Goal: Information Seeking & Learning: Check status

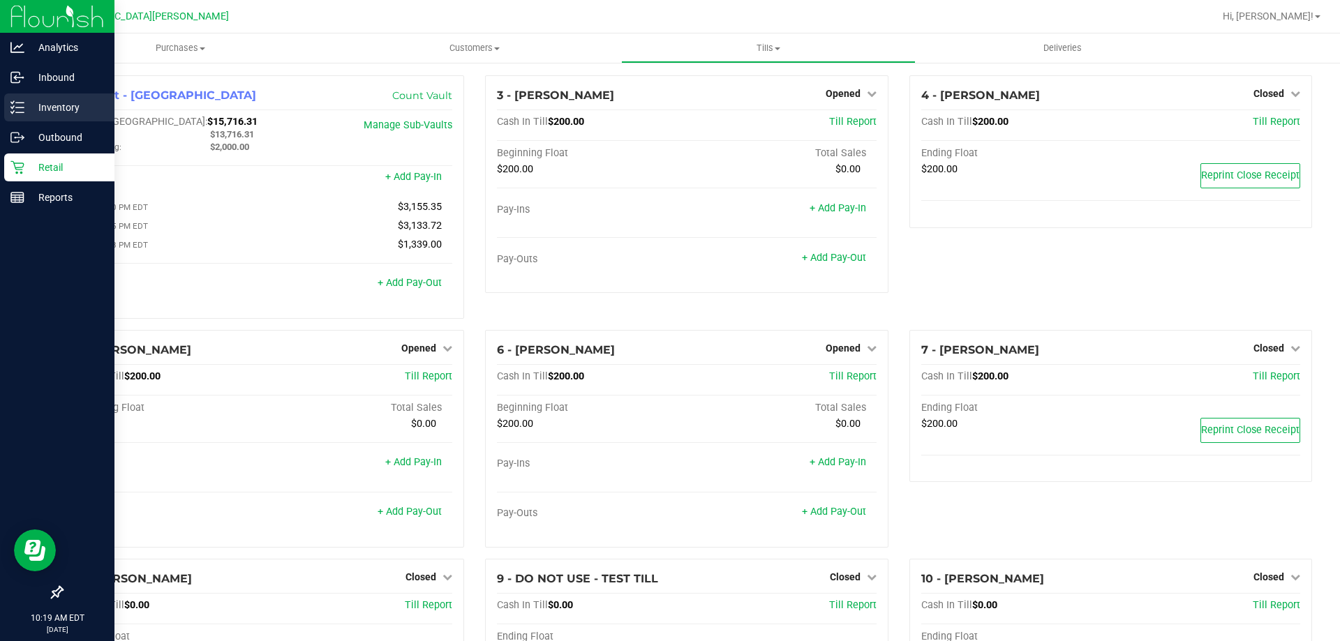
scroll to position [426, 0]
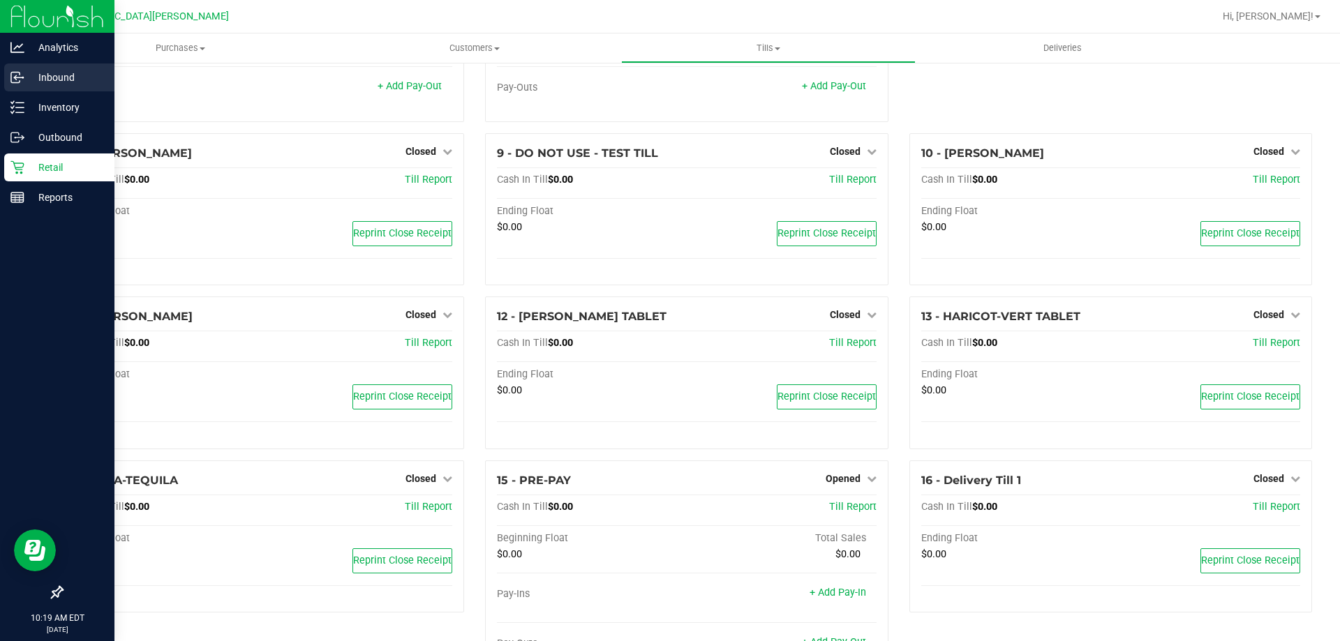
click at [26, 78] on p "Inbound" at bounding box center [66, 77] width 84 height 17
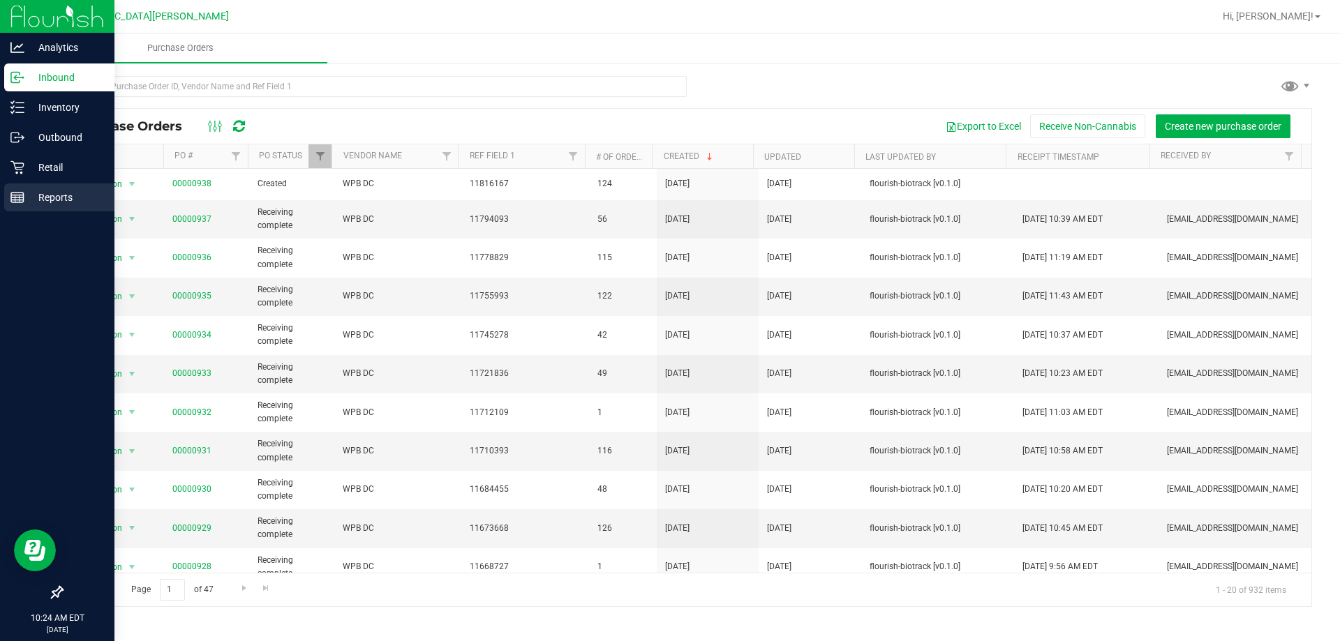
click at [17, 197] on icon at bounding box center [17, 197] width 14 height 14
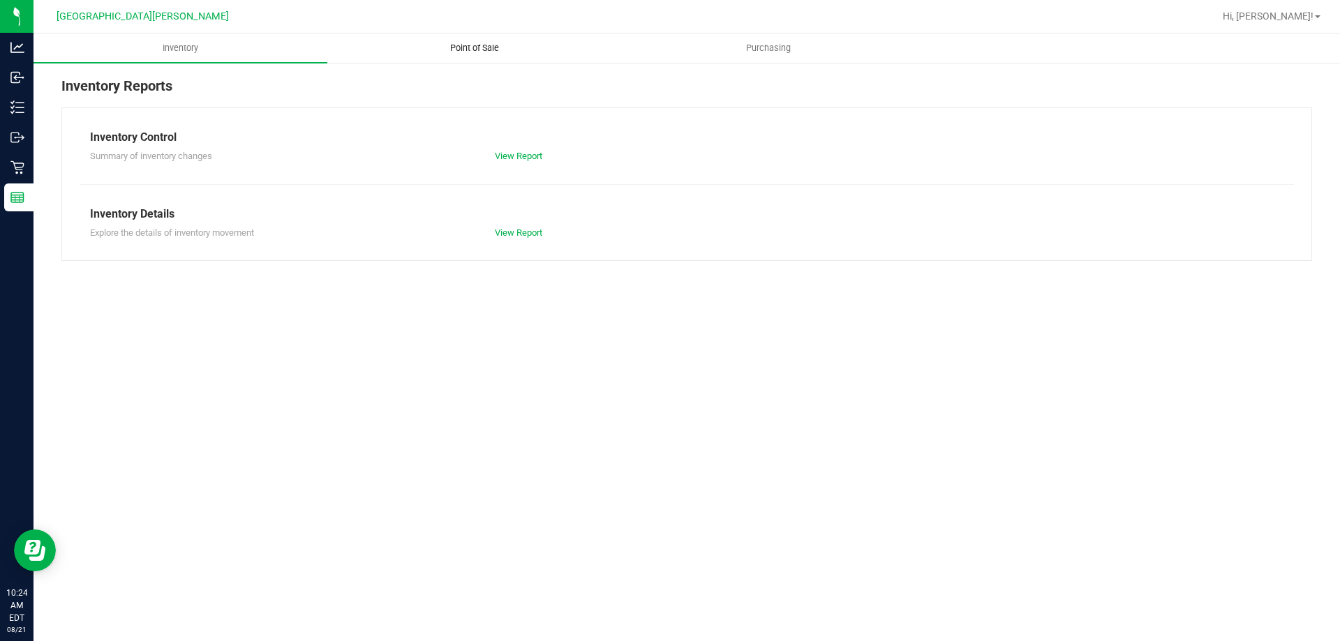
click at [472, 54] on uib-tab-heading "Point of Sale" at bounding box center [474, 48] width 292 height 28
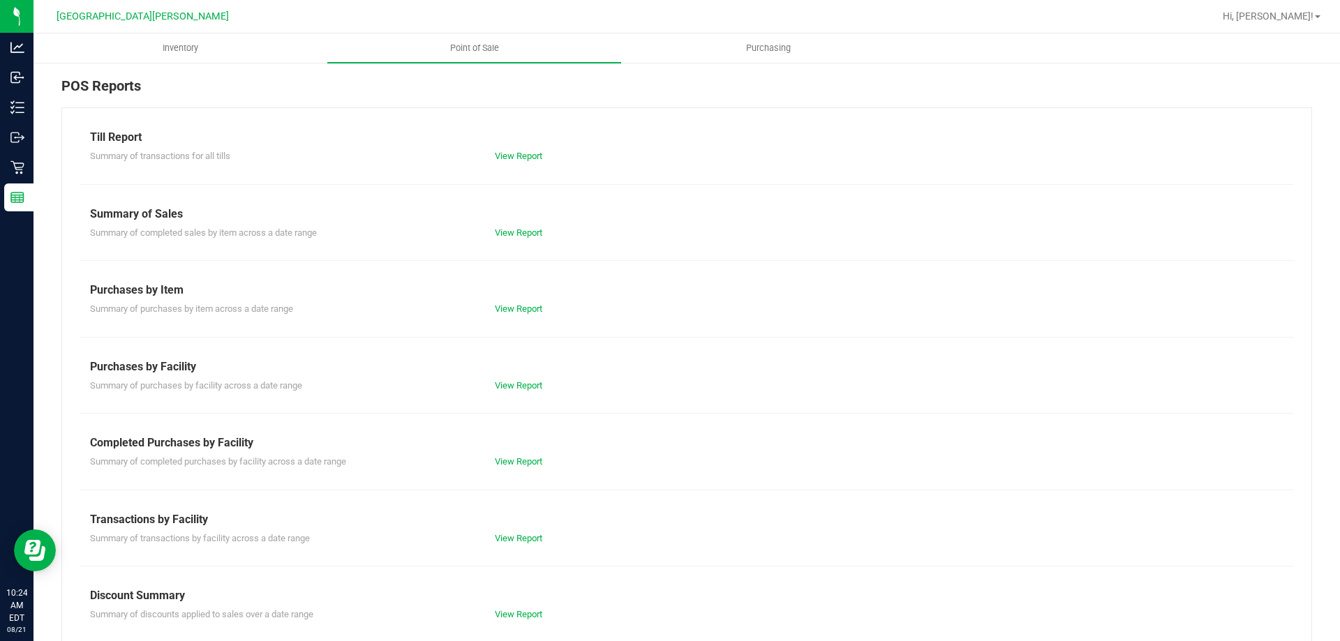
click at [534, 468] on div "View Report" at bounding box center [585, 462] width 202 height 14
click at [528, 459] on link "View Report" at bounding box center [518, 461] width 47 height 10
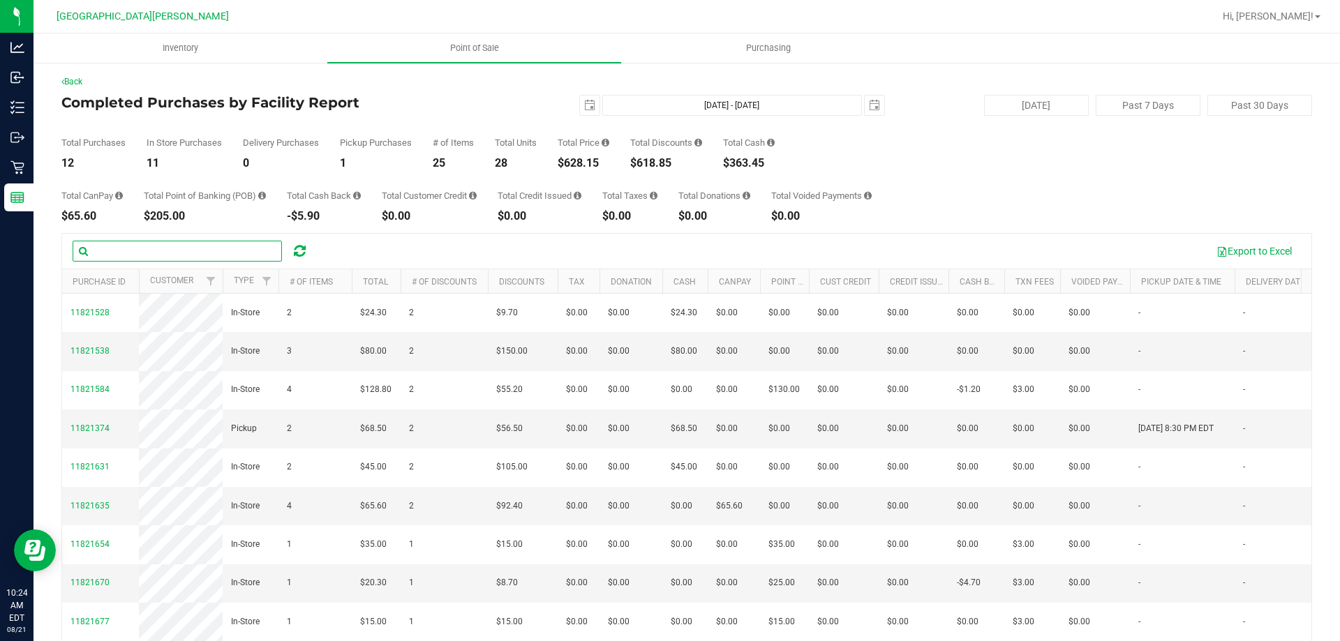
click at [207, 255] on input "text" at bounding box center [177, 251] width 209 height 21
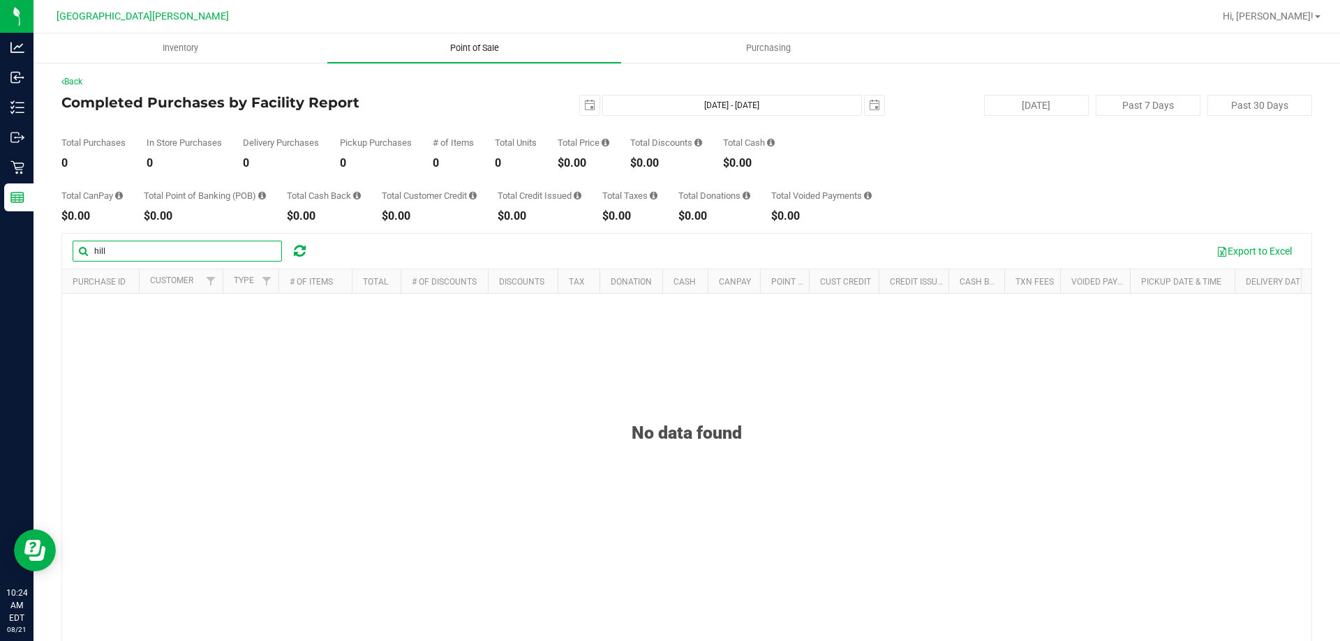
type input "hill"
